Goal: Task Accomplishment & Management: Use online tool/utility

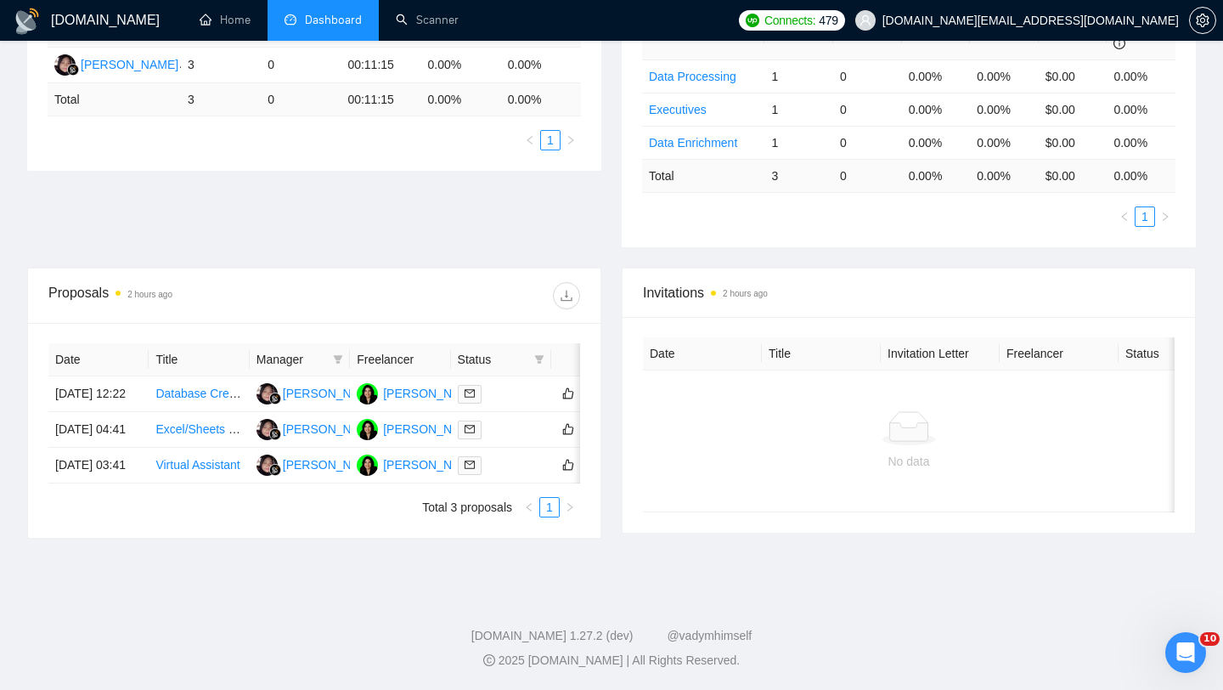
scroll to position [408, 0]
click at [195, 376] on td "Database Creation for UK Senior/High Schools" at bounding box center [199, 394] width 100 height 36
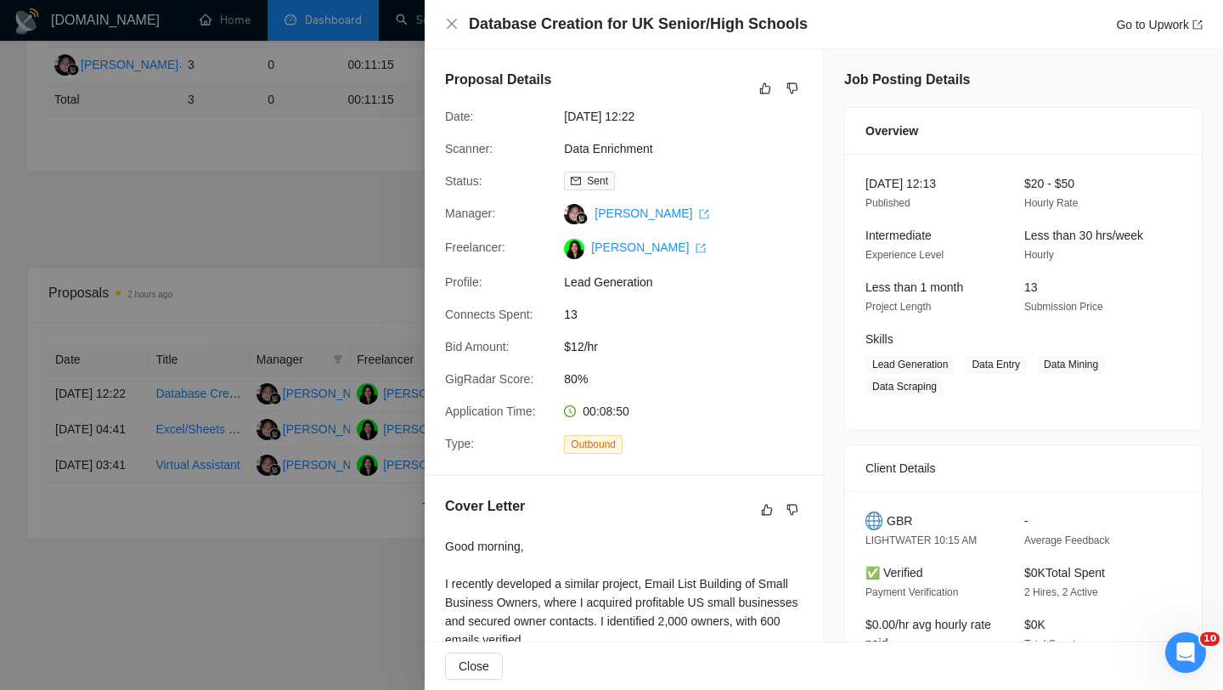
scroll to position [323, 0]
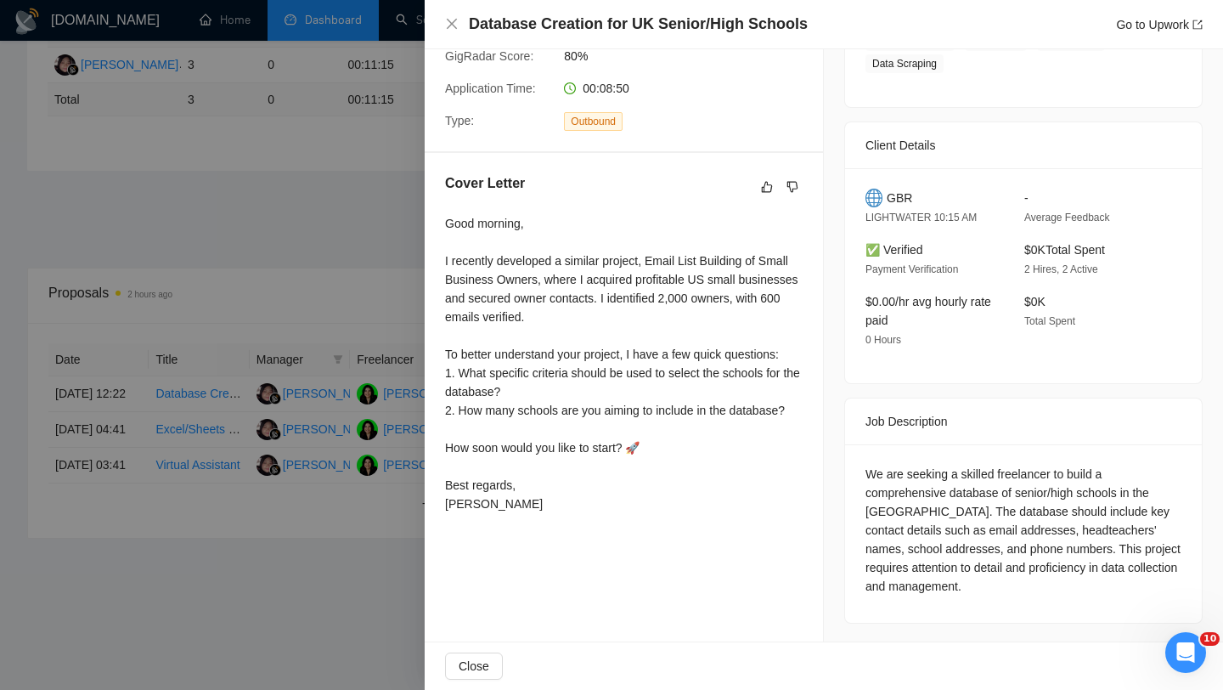
click at [181, 342] on div at bounding box center [611, 345] width 1223 height 690
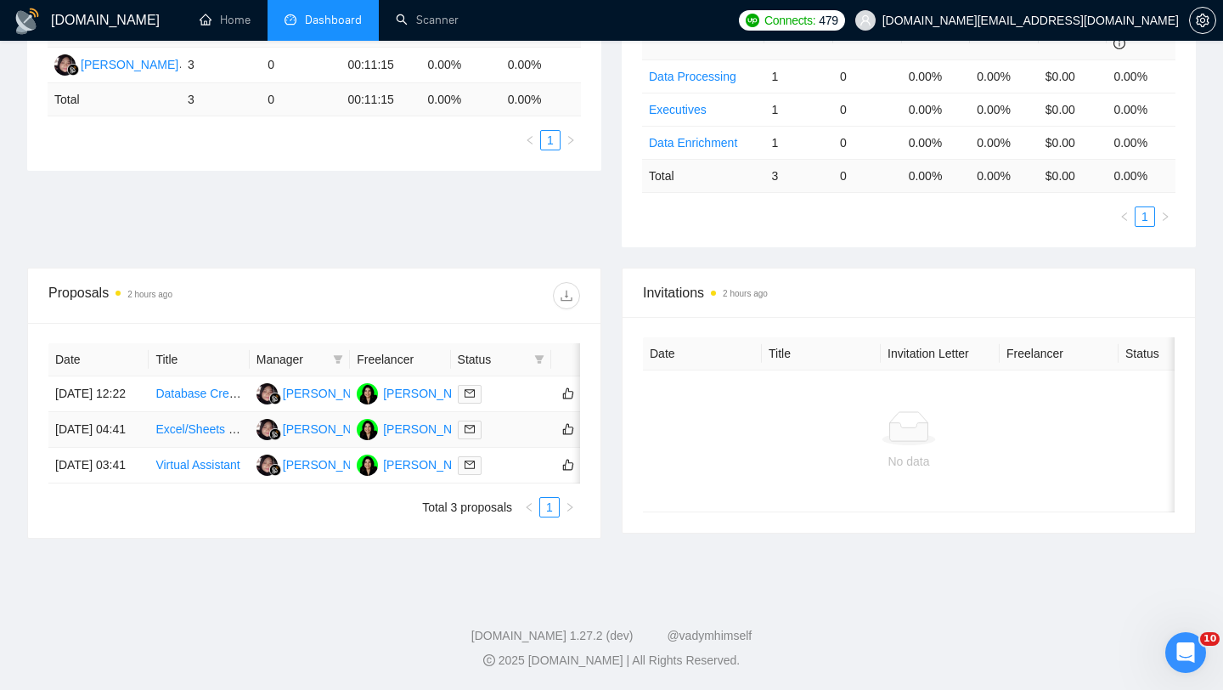
click at [169, 424] on td "Excel/Sheets Data File Creation for Migration" at bounding box center [199, 430] width 100 height 36
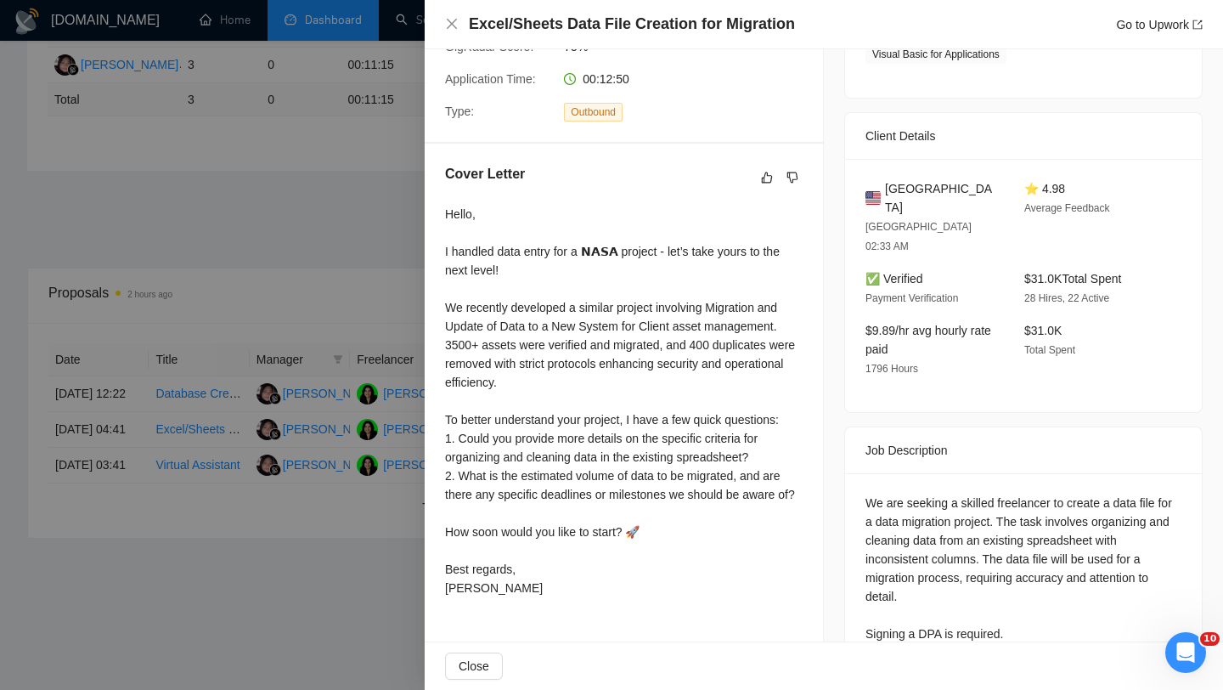
scroll to position [334, 0]
click at [241, 501] on div at bounding box center [611, 345] width 1223 height 690
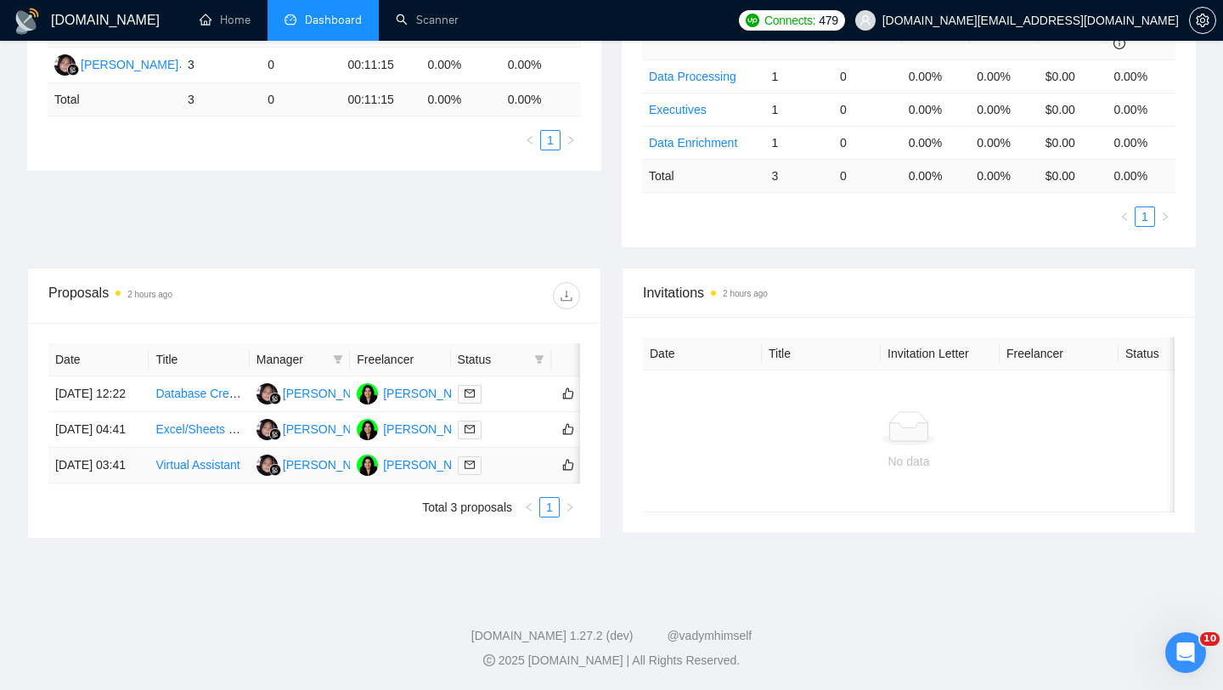
click at [190, 477] on td "Virtual Assistant" at bounding box center [199, 466] width 100 height 36
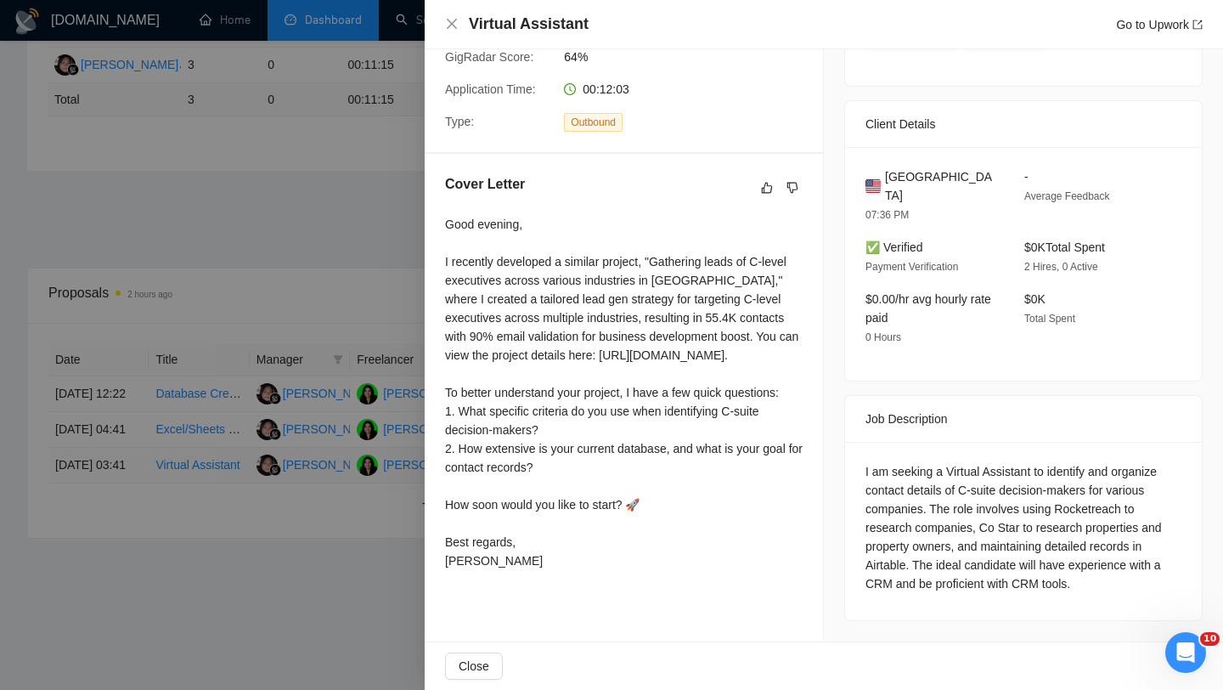
scroll to position [314, 0]
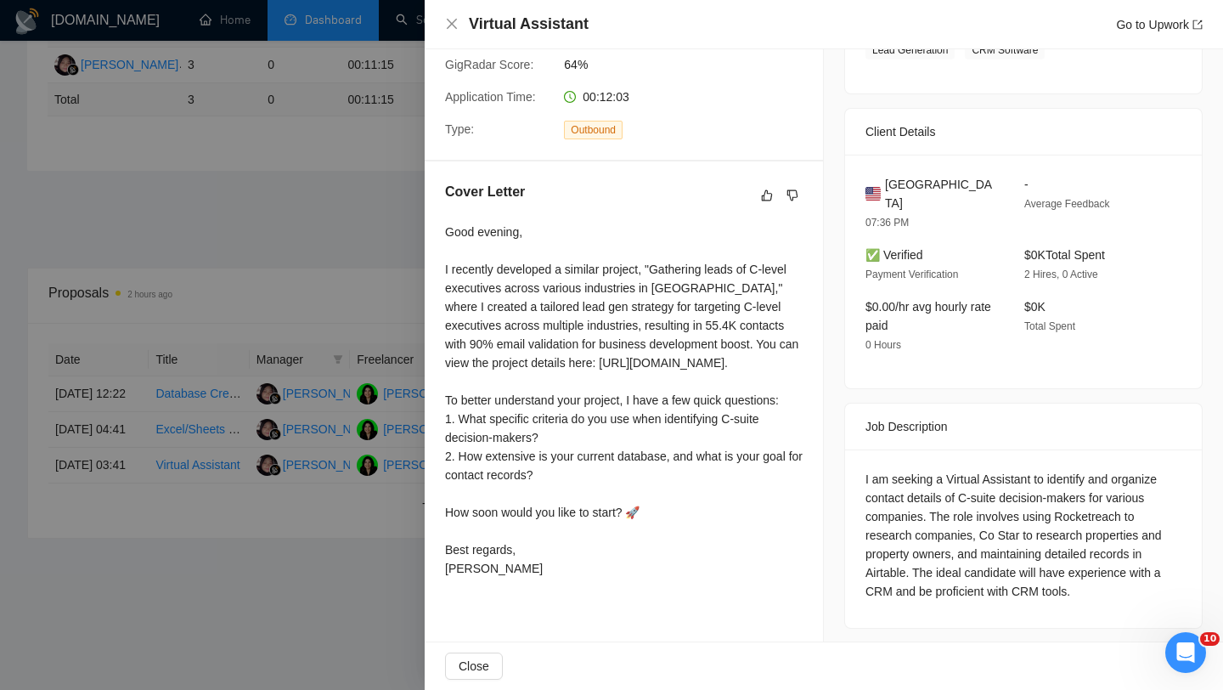
click at [844, 308] on div "Client Details [GEOGRAPHIC_DATA] 07:36 PM - Average Feedback ✅ Verified Payment…" at bounding box center [1023, 248] width 358 height 281
click at [384, 465] on div at bounding box center [611, 345] width 1223 height 690
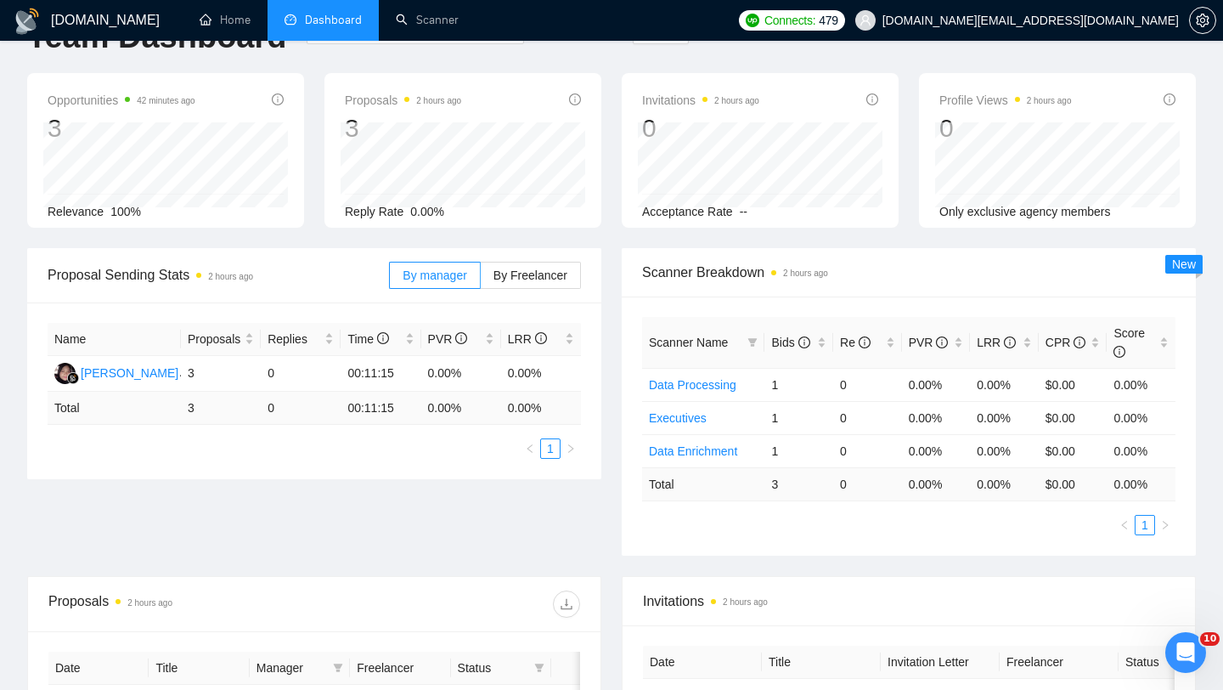
scroll to position [0, 0]
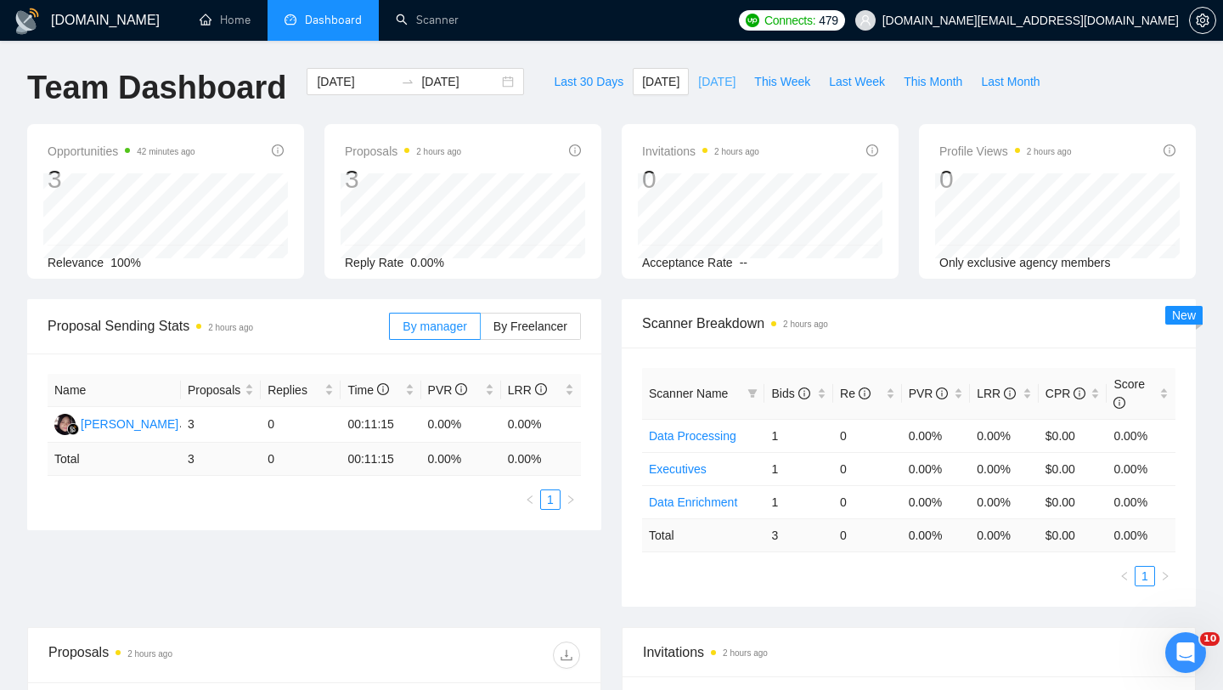
click at [705, 82] on span "[DATE]" at bounding box center [716, 81] width 37 height 19
type input "[DATE]"
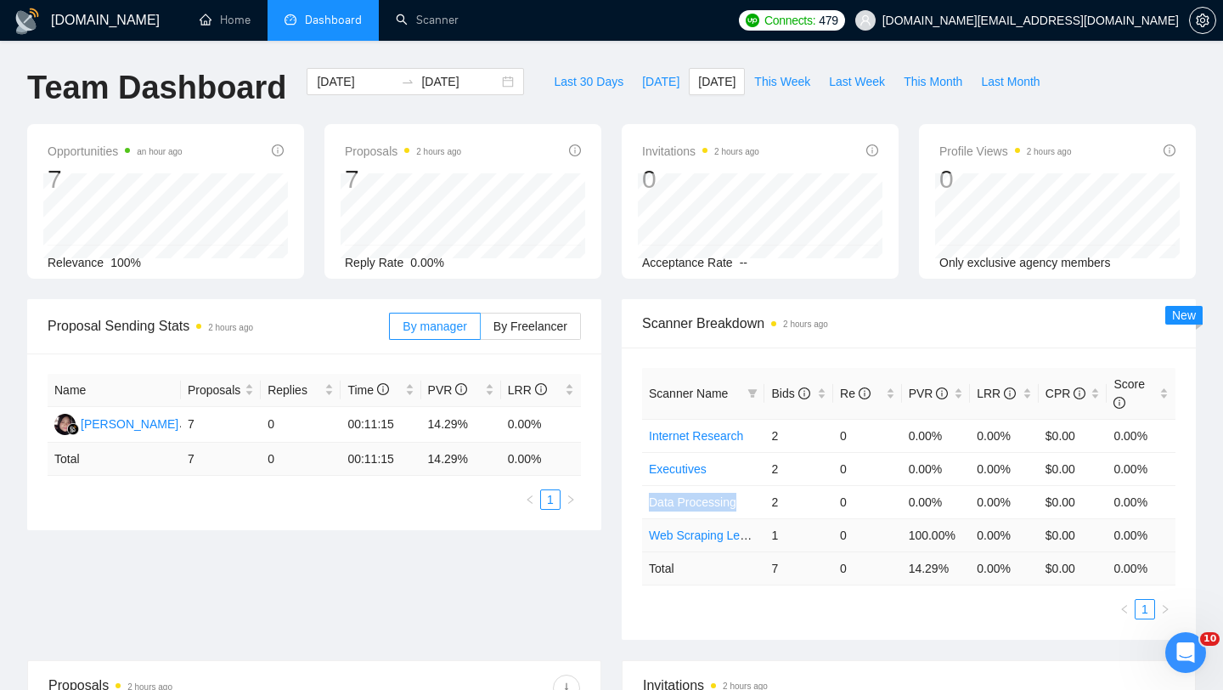
click at [708, 530] on link "Web Scraping Lead Generation" at bounding box center [732, 535] width 166 height 14
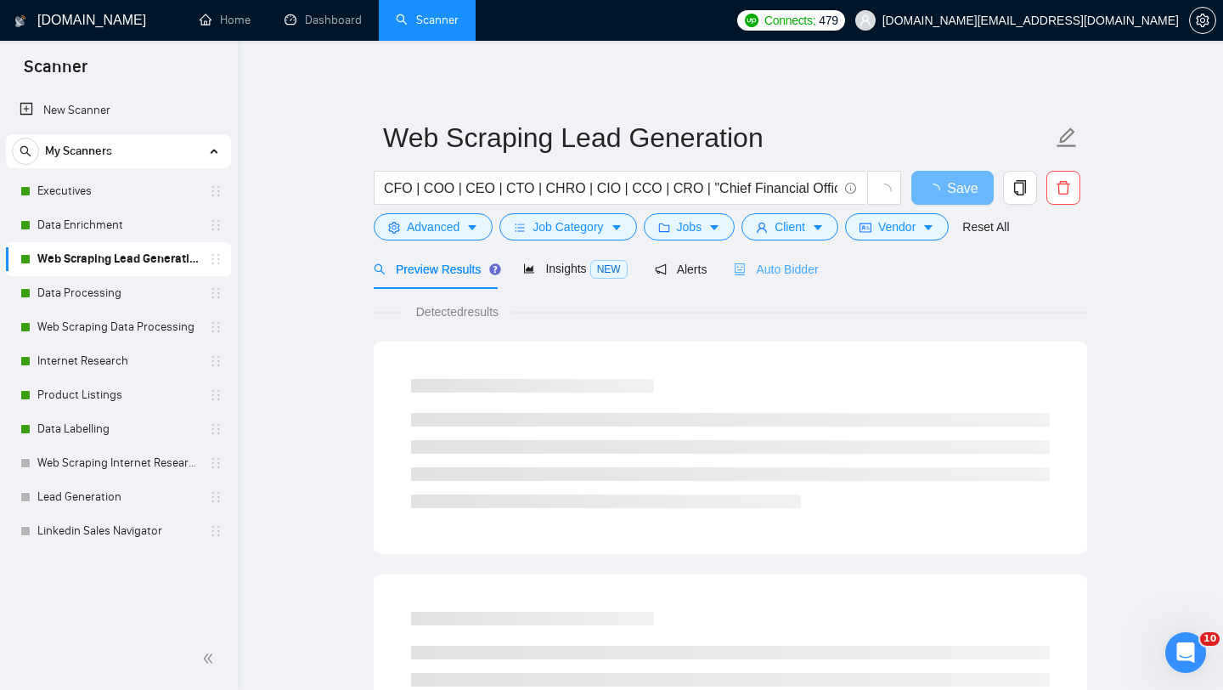
click at [792, 284] on div "Auto Bidder" at bounding box center [776, 269] width 84 height 40
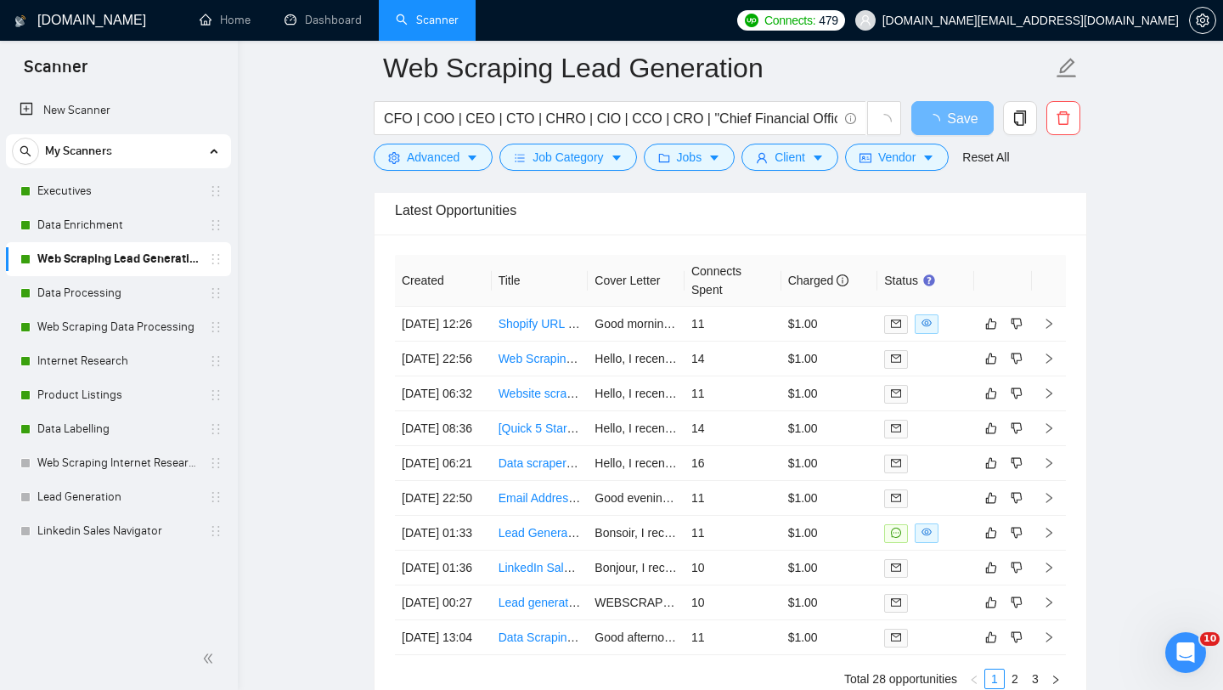
scroll to position [4108, 0]
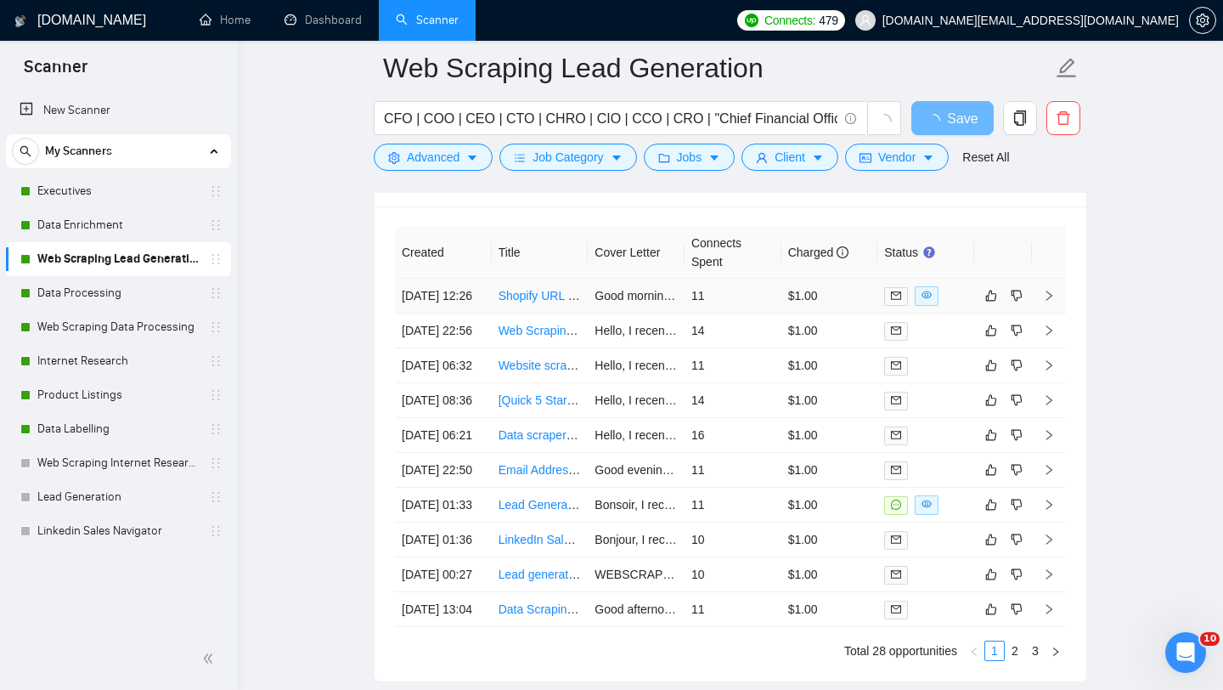
click at [529, 313] on td "Shopify URL and Title Extraction" at bounding box center [540, 296] width 97 height 35
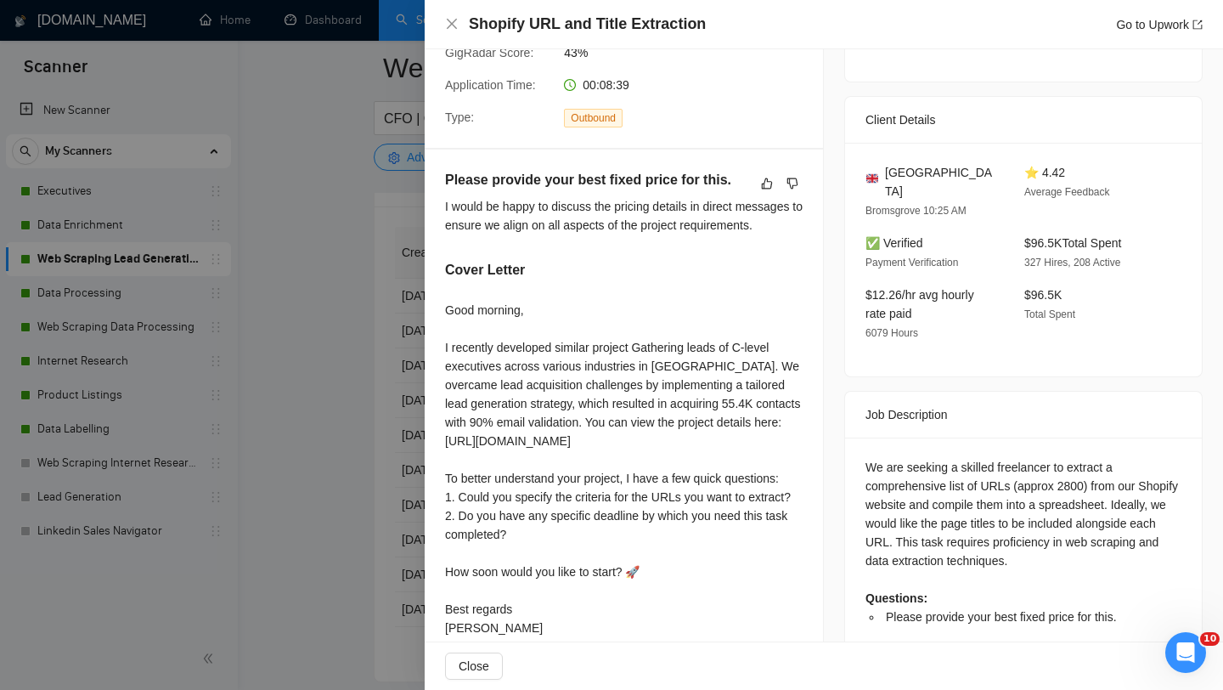
scroll to position [330, 0]
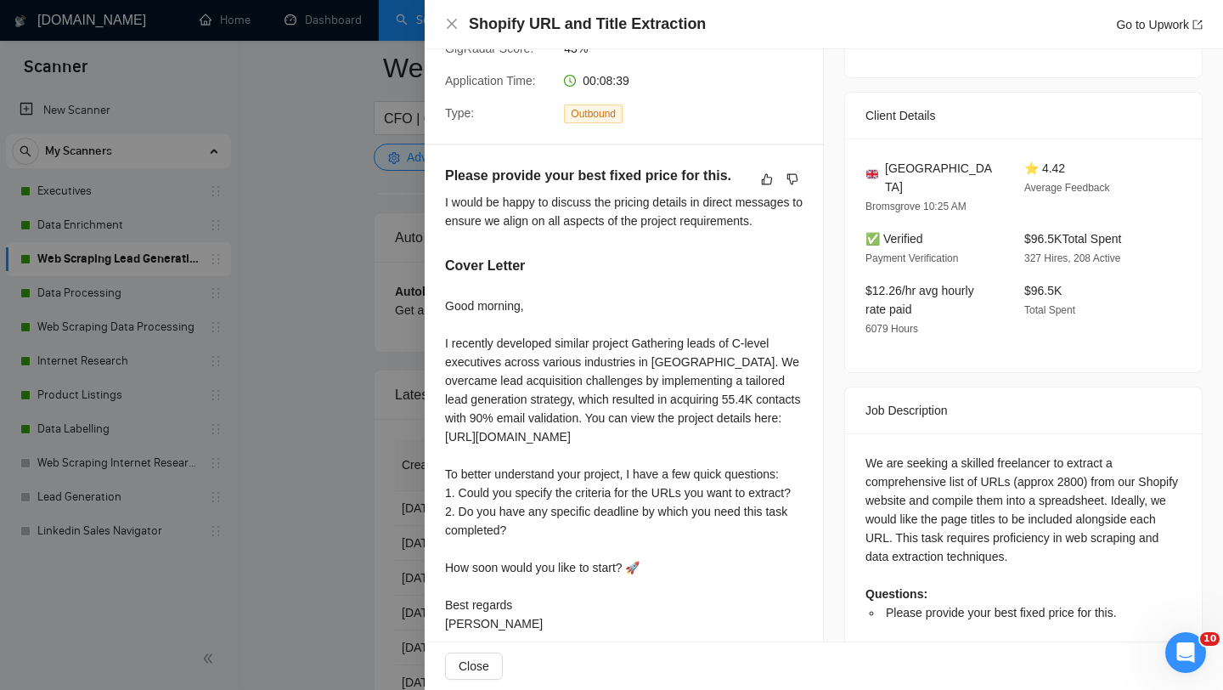
click at [388, 511] on div at bounding box center [611, 345] width 1223 height 690
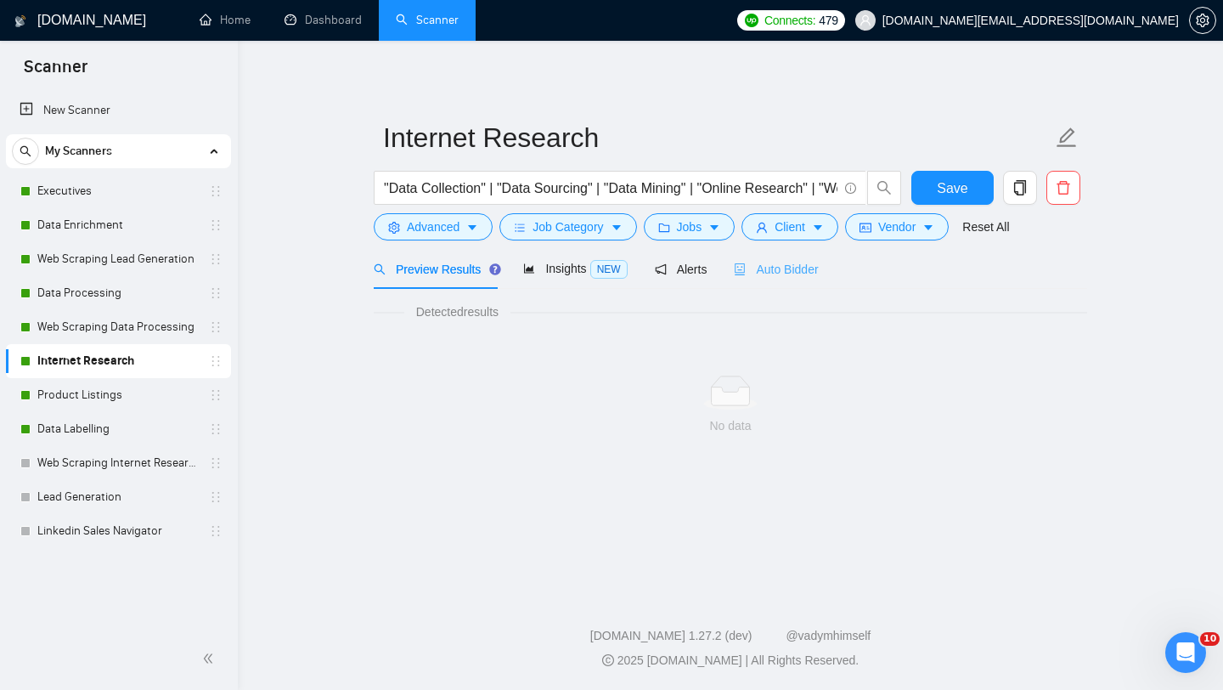
click at [744, 280] on div "Auto Bidder" at bounding box center [776, 269] width 84 height 40
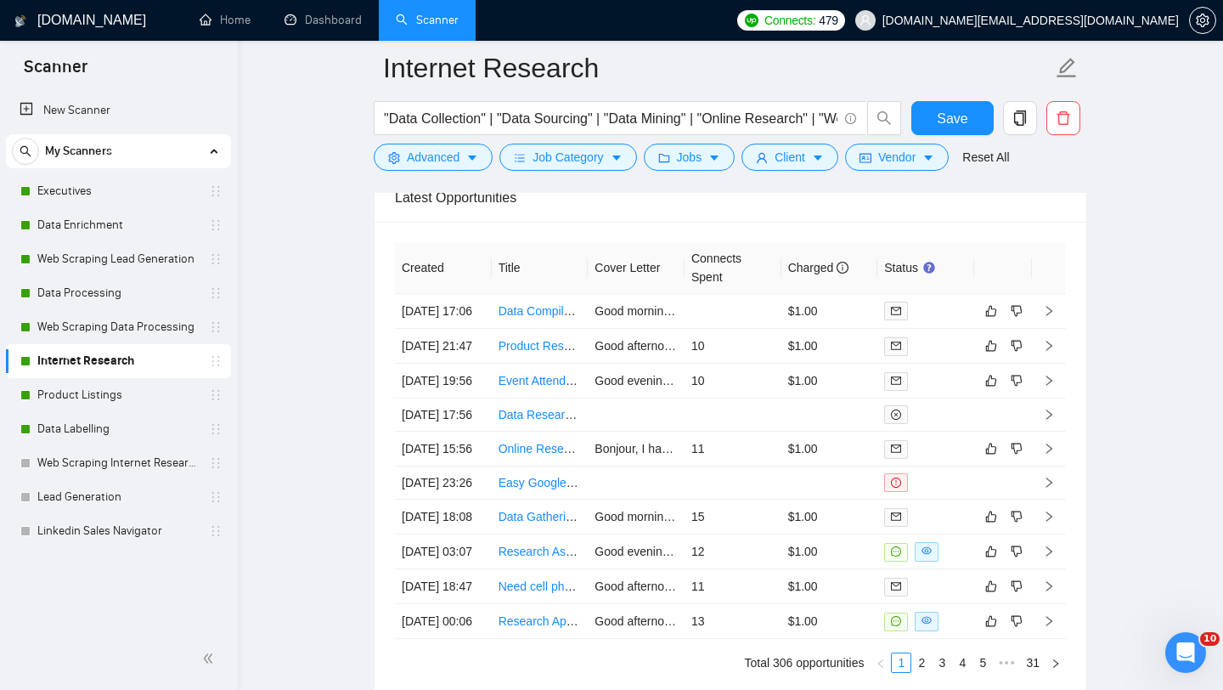
scroll to position [4308, 0]
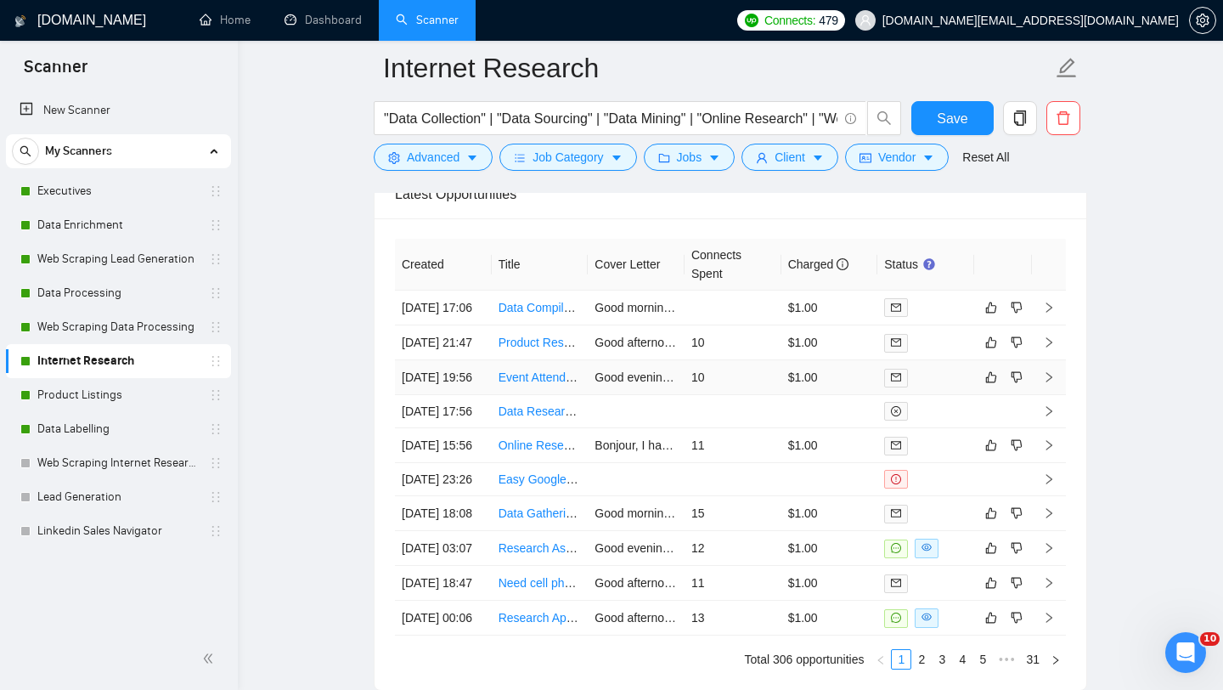
click at [520, 395] on td "Event Attendees List Scraping and Categorisation" at bounding box center [540, 377] width 97 height 35
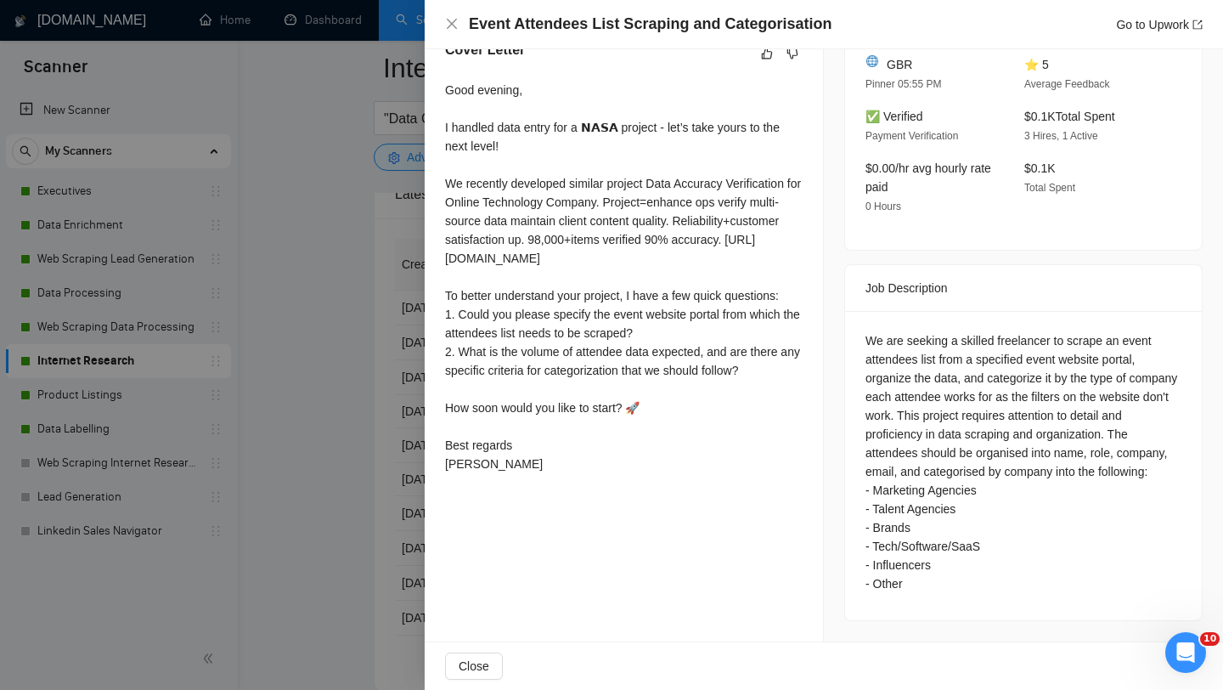
scroll to position [472, 0]
click at [443, 436] on div "Cover Letter Good evening, I handled data entry for a 𝗡𝗔𝗦𝗔 project - let’s take…" at bounding box center [624, 260] width 398 height 481
click at [425, 438] on div "Cover Letter Good evening, I handled data entry for a 𝗡𝗔𝗦𝗔 project - let’s take…" at bounding box center [624, 260] width 398 height 481
click at [296, 446] on div at bounding box center [611, 345] width 1223 height 690
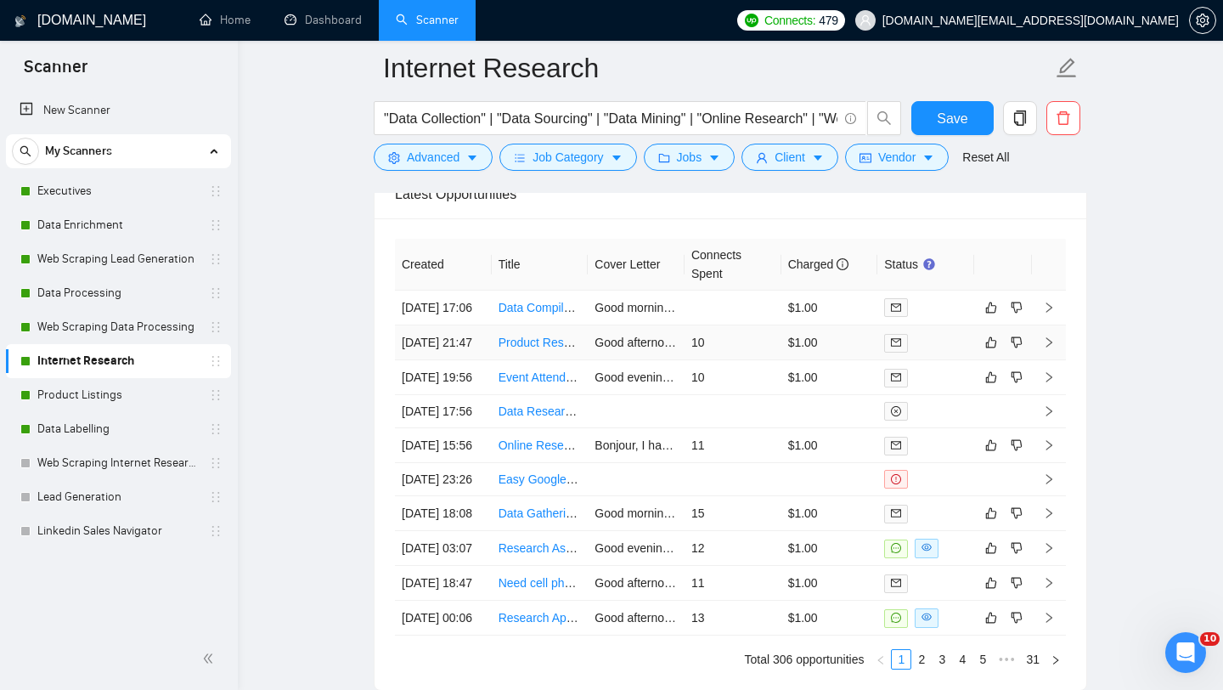
click at [541, 360] on td "Product Researcher for U.S. Suppliers" at bounding box center [540, 342] width 97 height 35
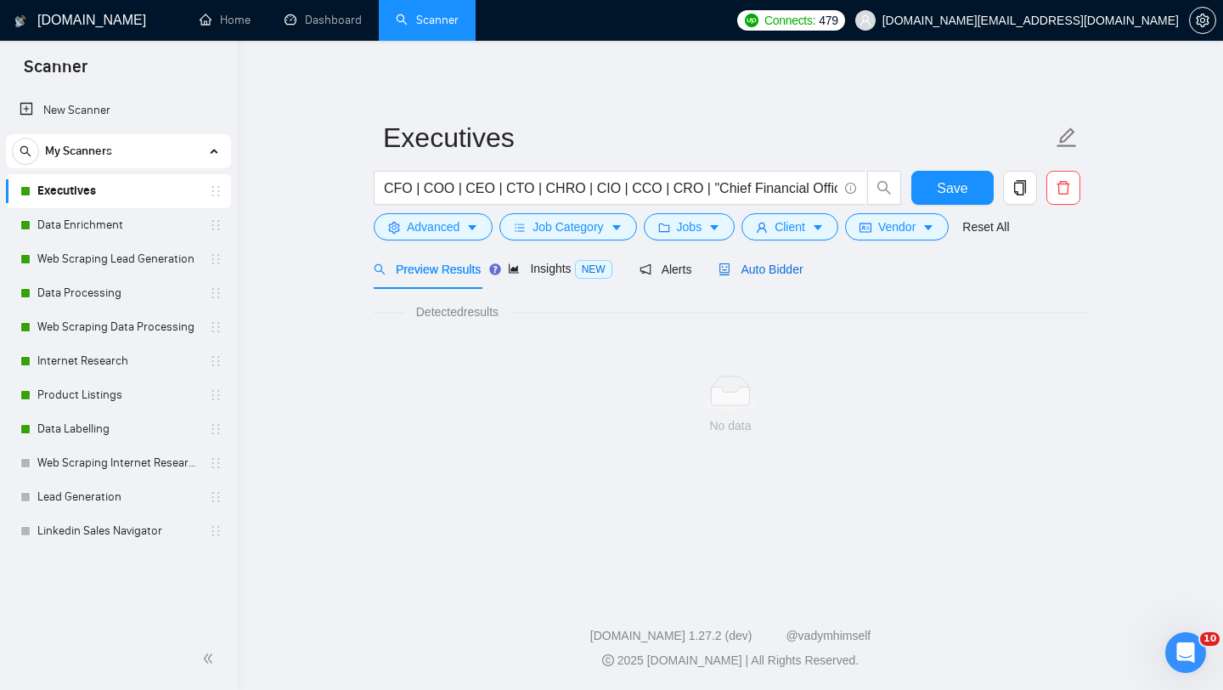
click at [747, 262] on span "Auto Bidder" at bounding box center [761, 269] width 84 height 14
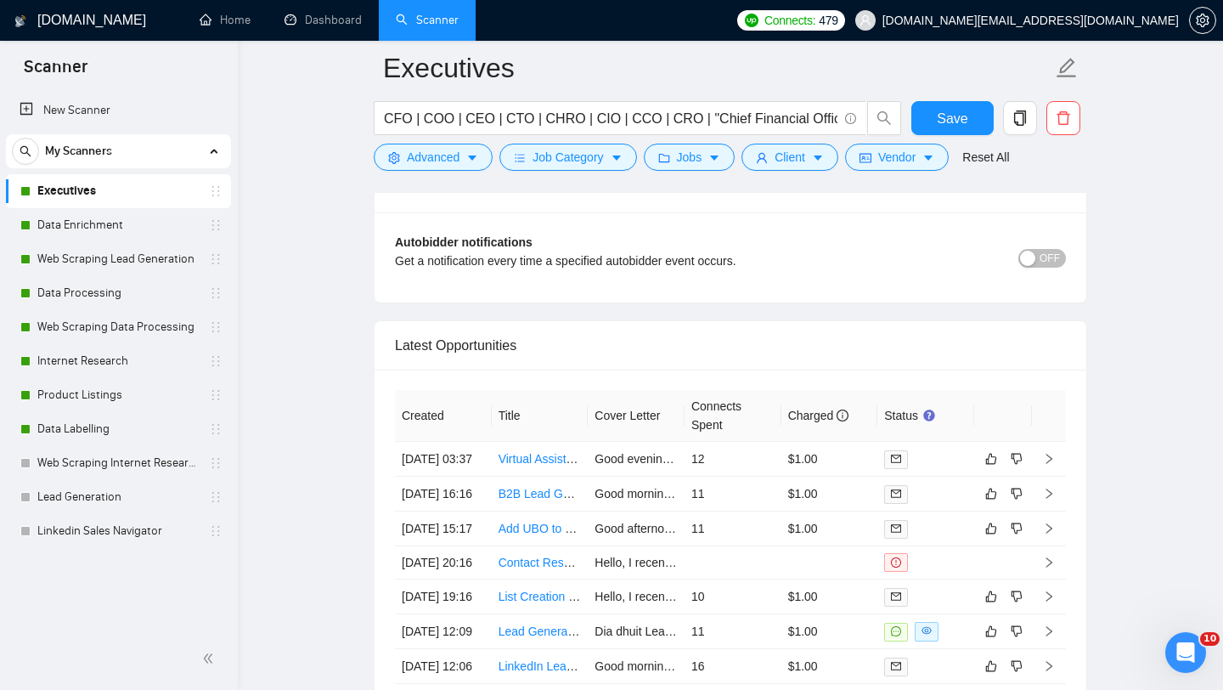
scroll to position [4210, 0]
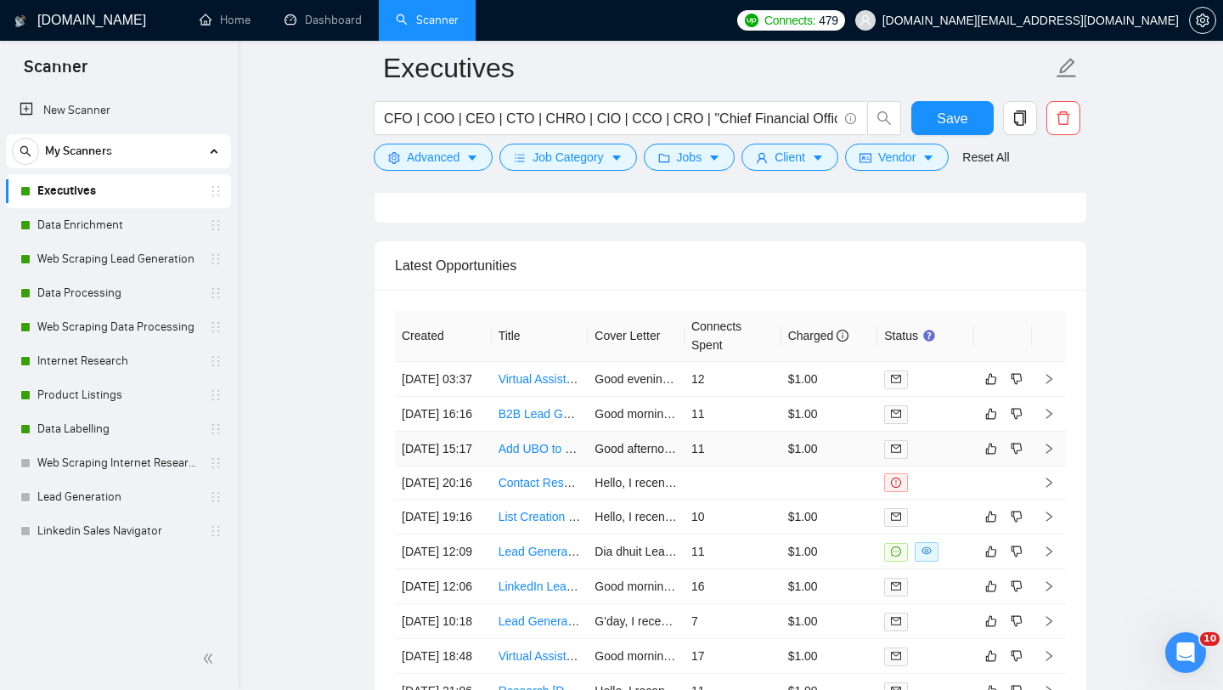
click at [520, 466] on td "Add UBO to Companies House Register" at bounding box center [540, 449] width 97 height 35
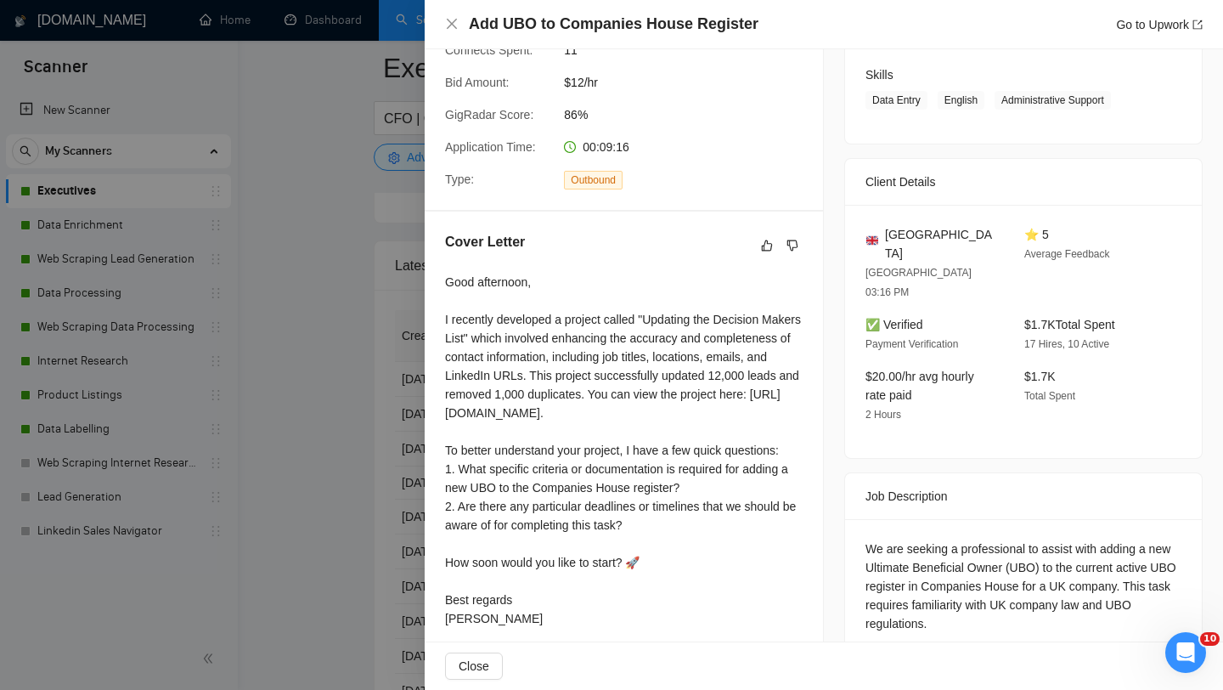
scroll to position [265, 0]
click at [360, 515] on div at bounding box center [611, 345] width 1223 height 690
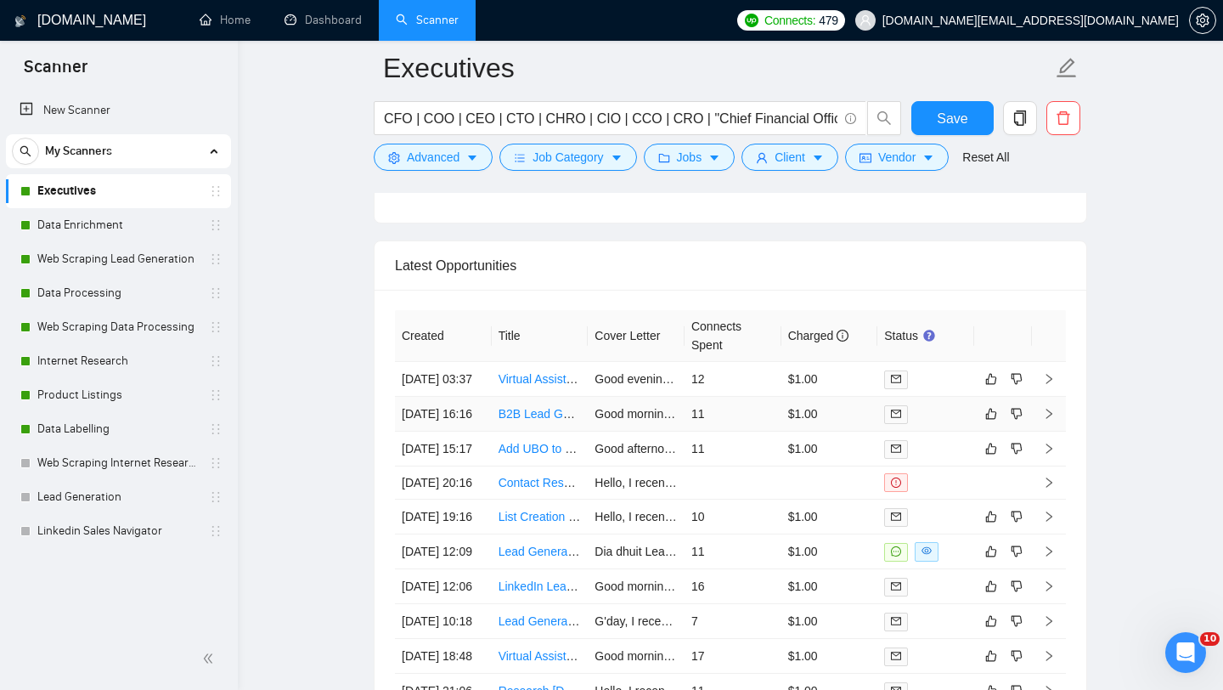
click at [537, 432] on td "B2B Lead Generation Specialist for Coffee Wholesale" at bounding box center [540, 414] width 97 height 35
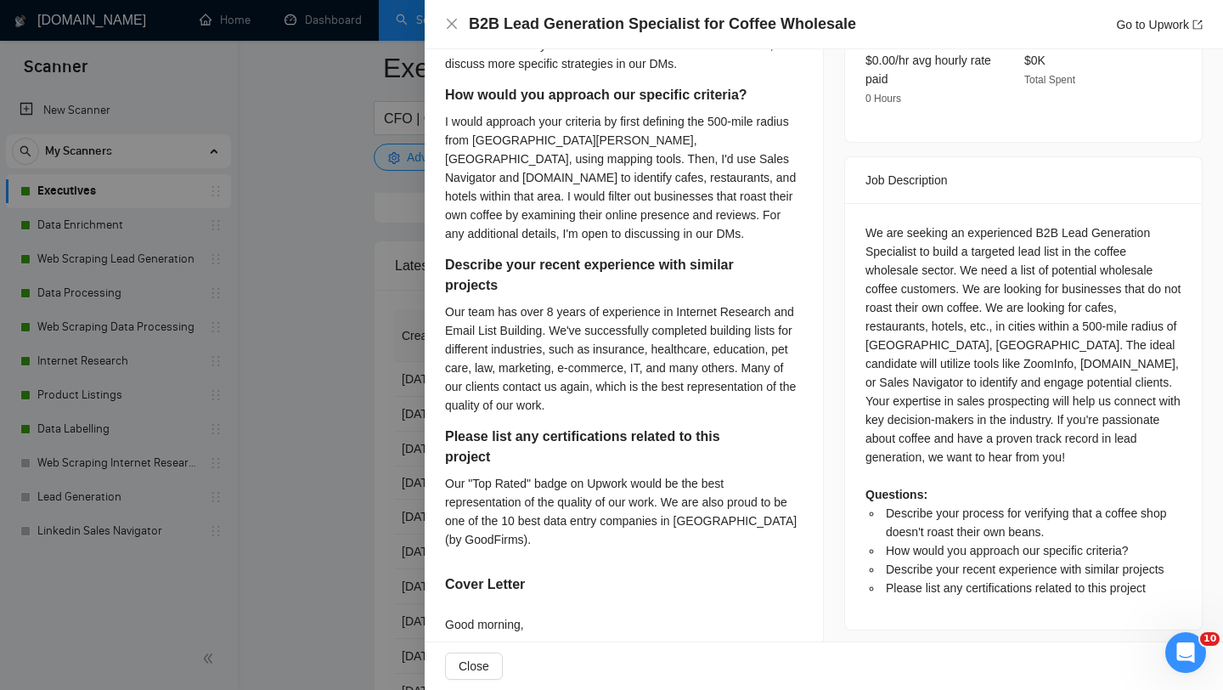
scroll to position [581, 0]
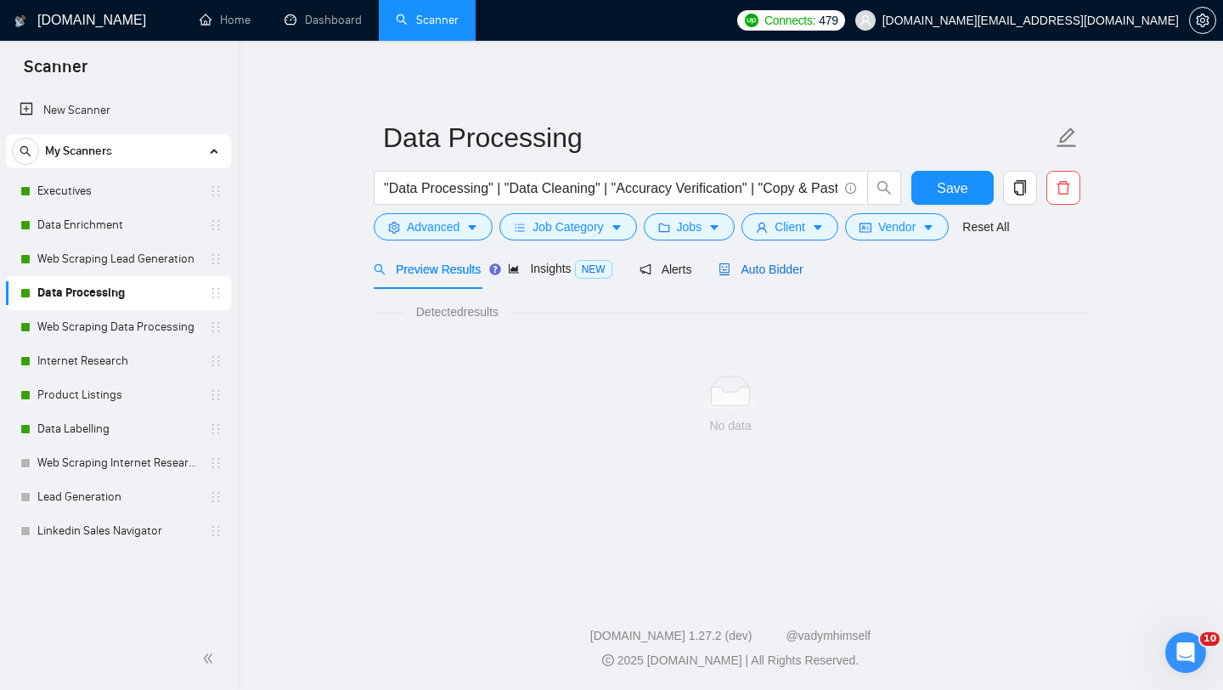
click at [759, 274] on span "Auto Bidder" at bounding box center [761, 269] width 84 height 14
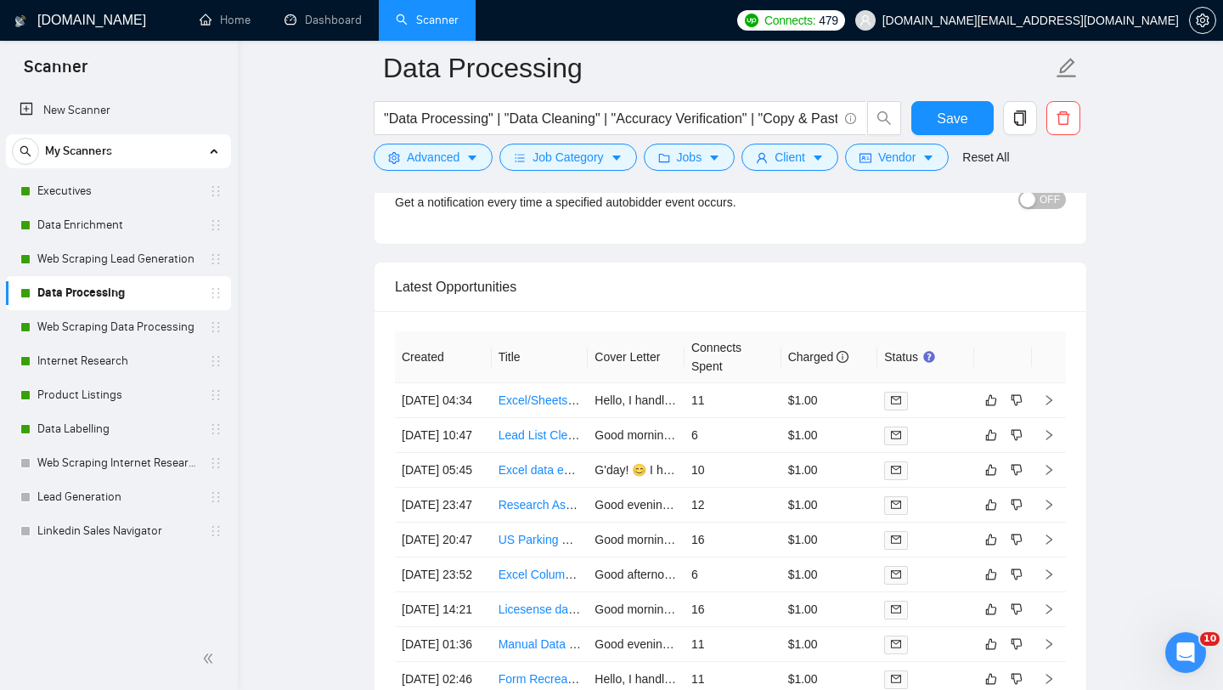
scroll to position [4221, 0]
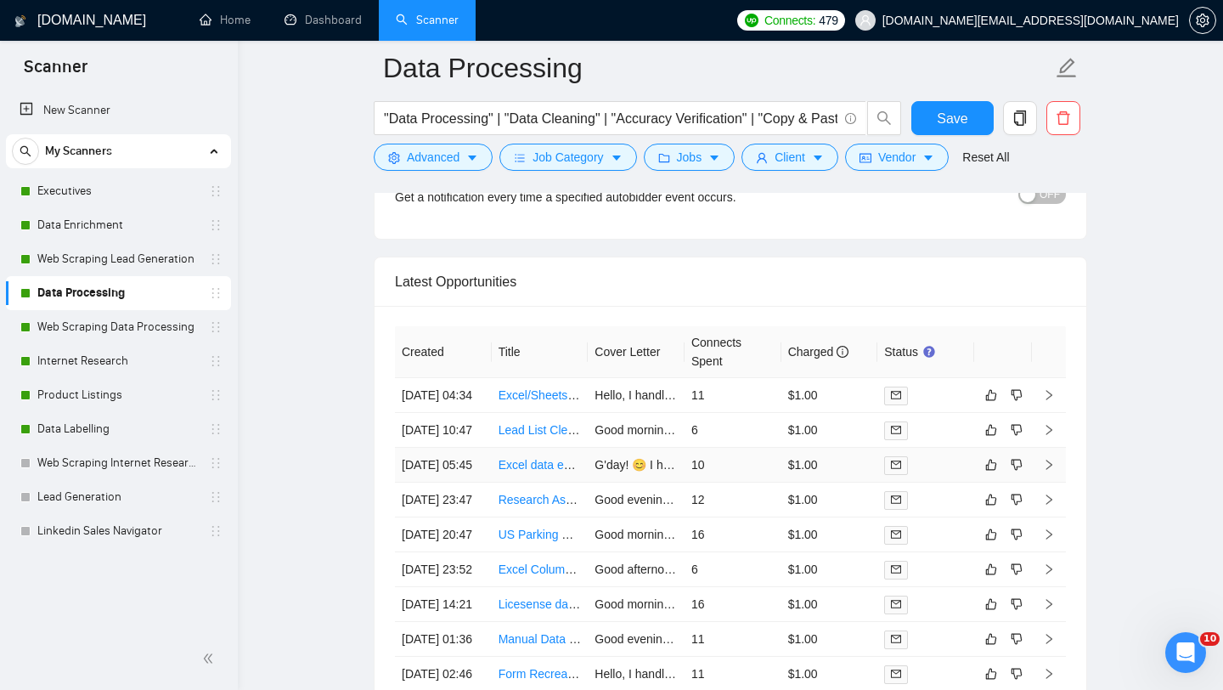
click at [527, 482] on td "Excel data entry from photos" at bounding box center [540, 465] width 97 height 35
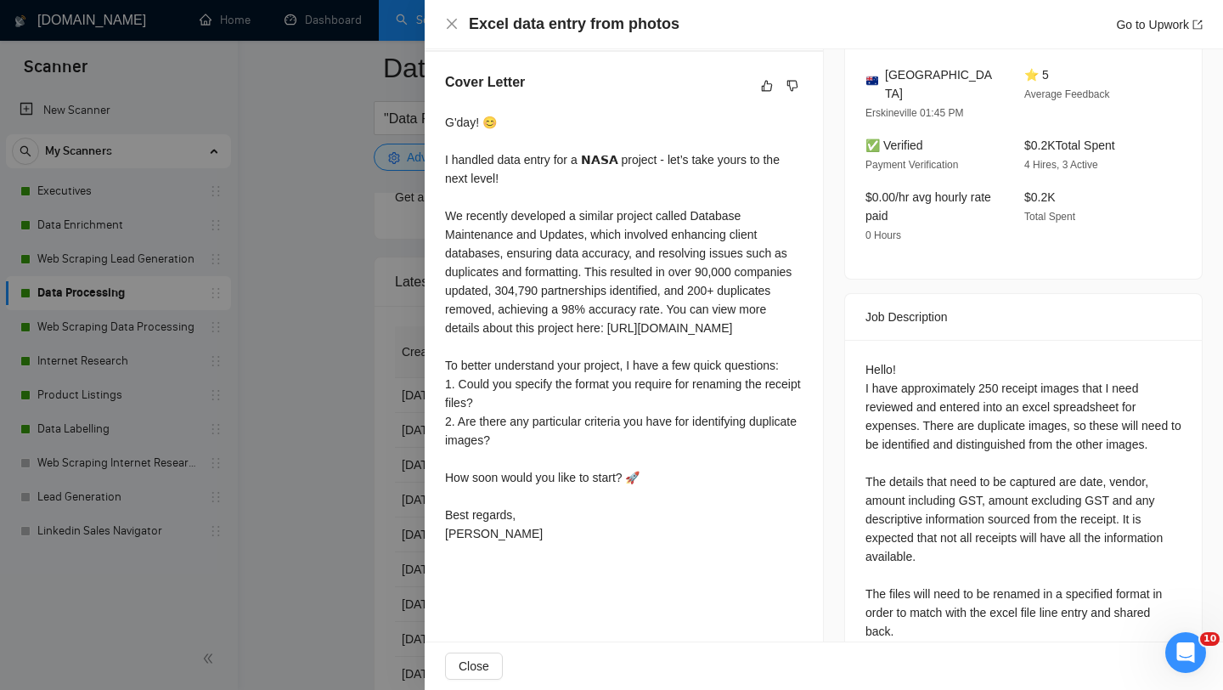
scroll to position [472, 0]
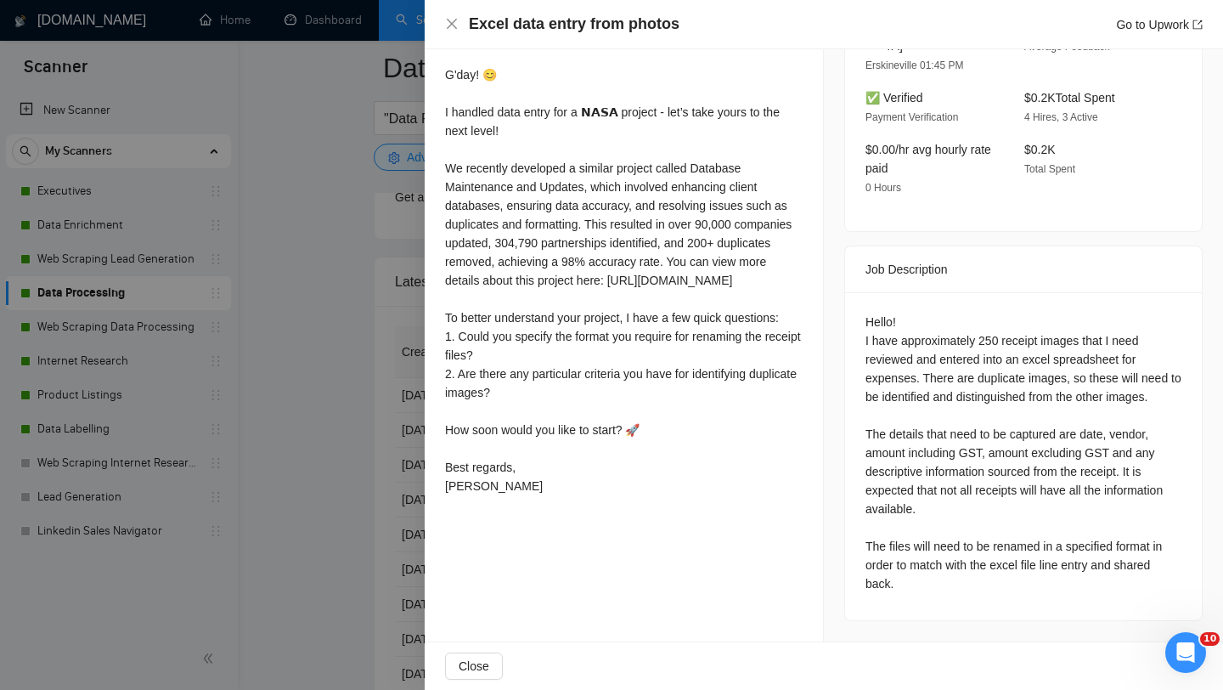
click at [306, 471] on div at bounding box center [611, 345] width 1223 height 690
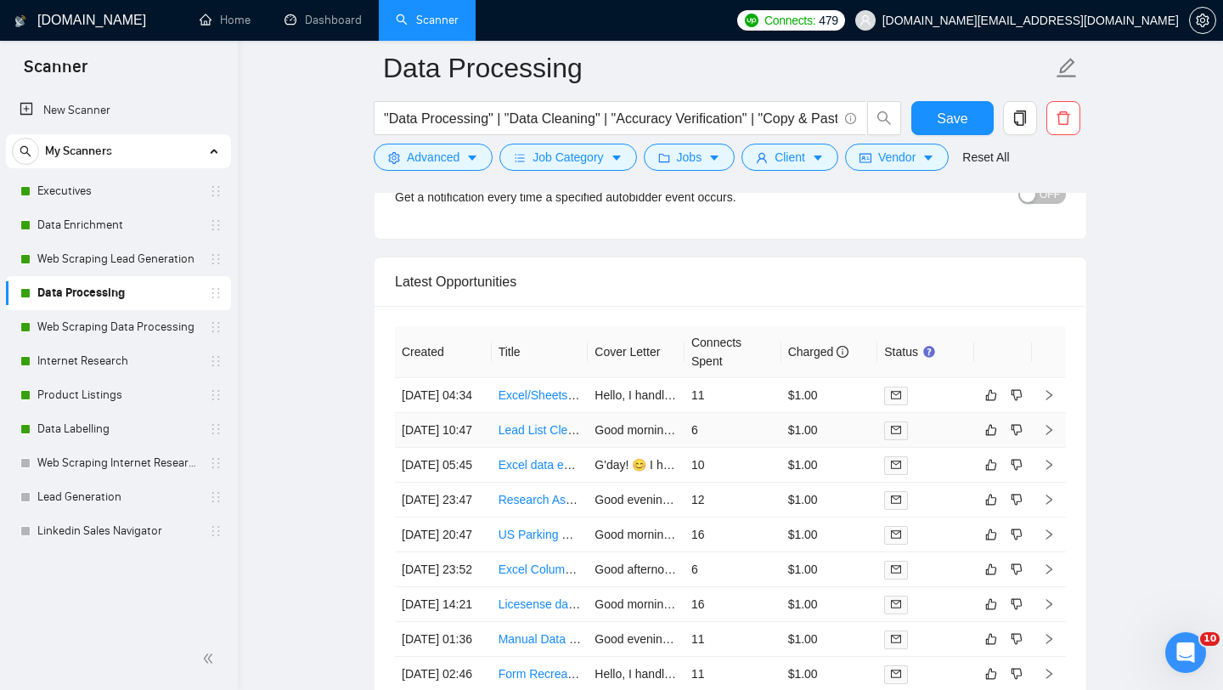
click at [487, 448] on td "14 Oct, 2025 10:47" at bounding box center [443, 430] width 97 height 35
